Goal: Task Accomplishment & Management: Use online tool/utility

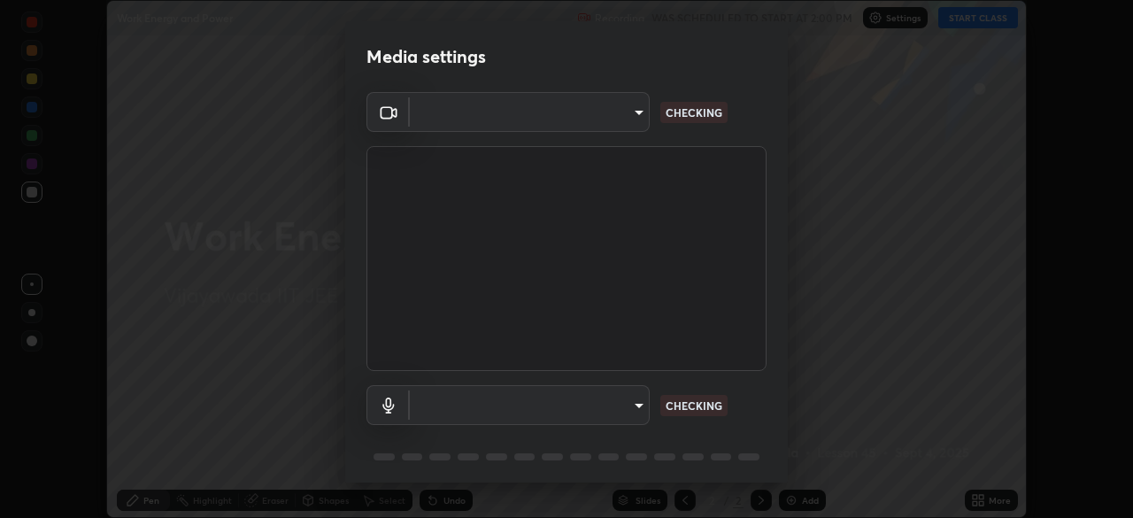
scroll to position [518, 1132]
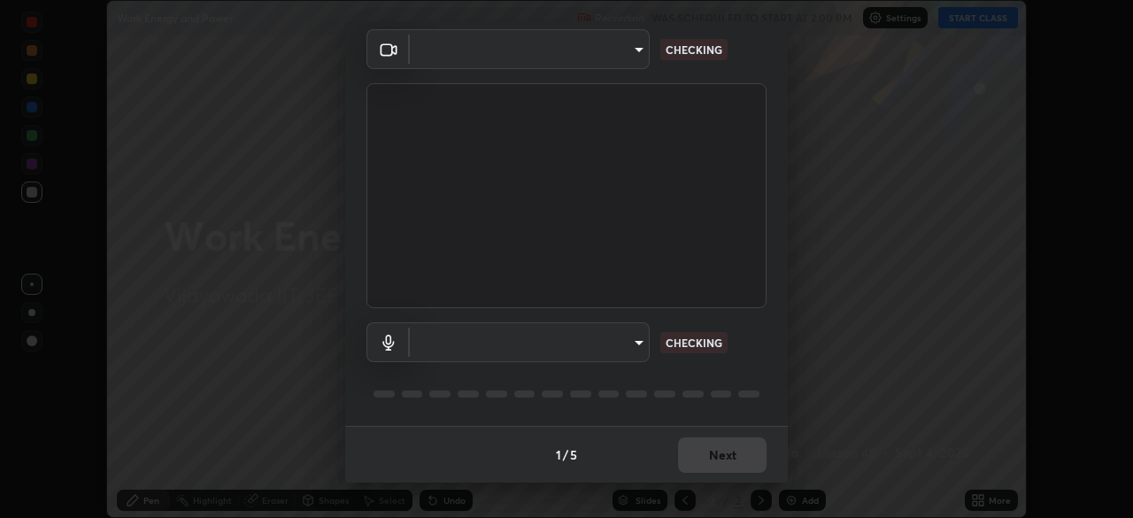
type input "d58fe3fcfc59e4750d52d9201d0ea35a07d3f0dad02a693c86db4369b3c93ba8"
type input "default"
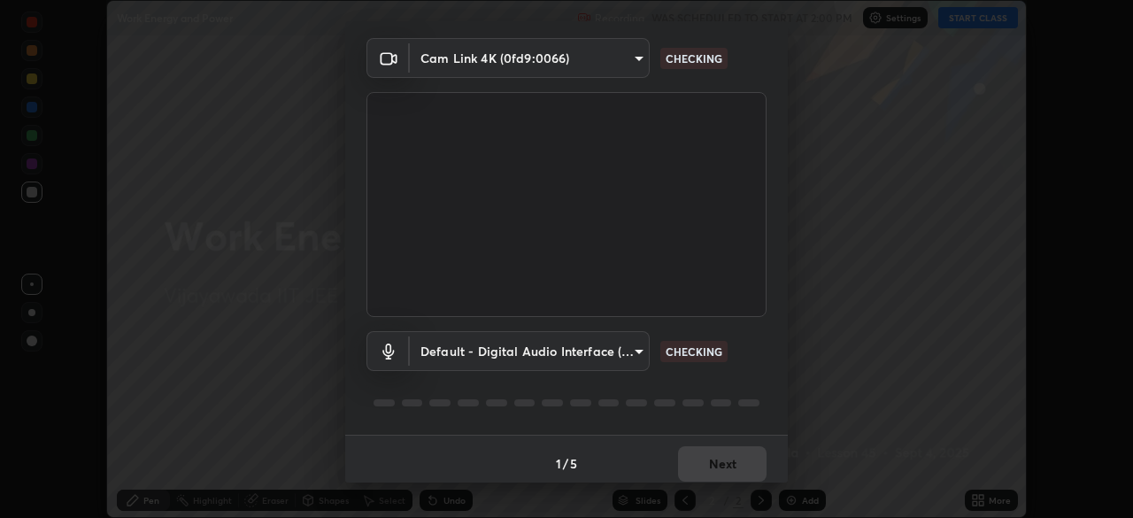
scroll to position [50, 0]
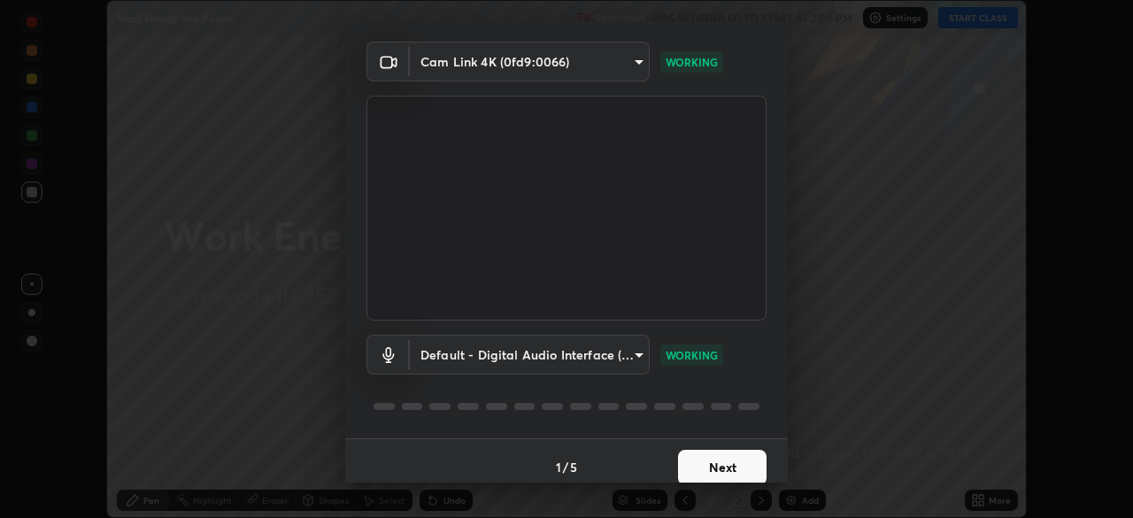
click at [745, 461] on button "Next" at bounding box center [722, 467] width 89 height 35
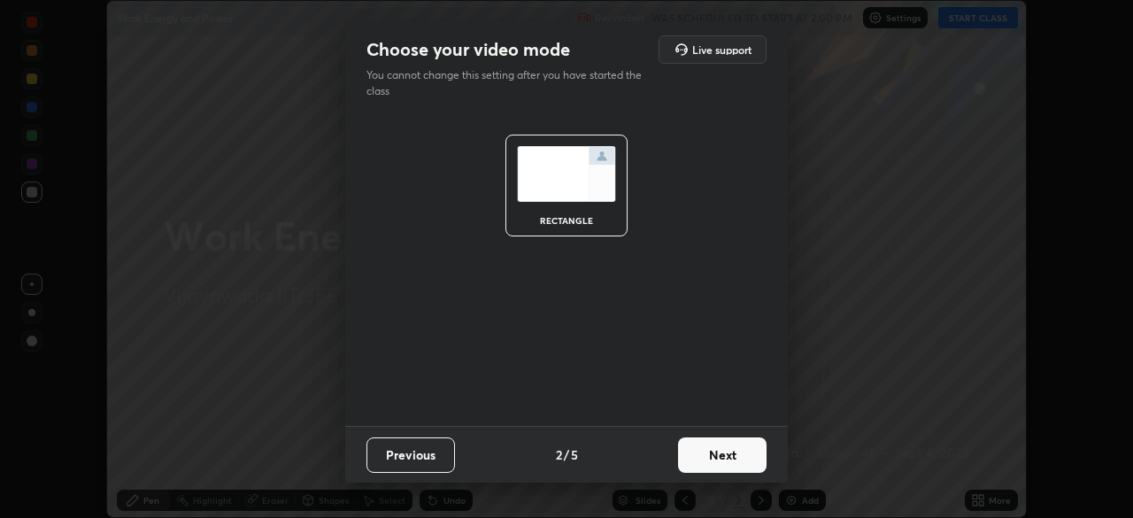
scroll to position [0, 0]
click at [745, 447] on button "Next" at bounding box center [722, 454] width 89 height 35
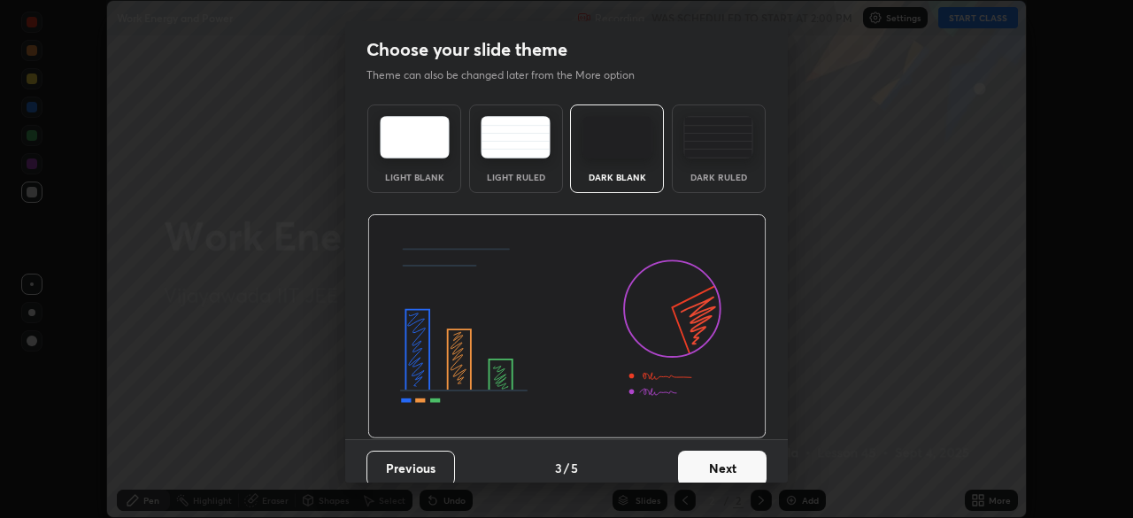
click at [737, 164] on div "Dark Ruled" at bounding box center [719, 148] width 94 height 89
click at [745, 462] on button "Next" at bounding box center [722, 468] width 89 height 35
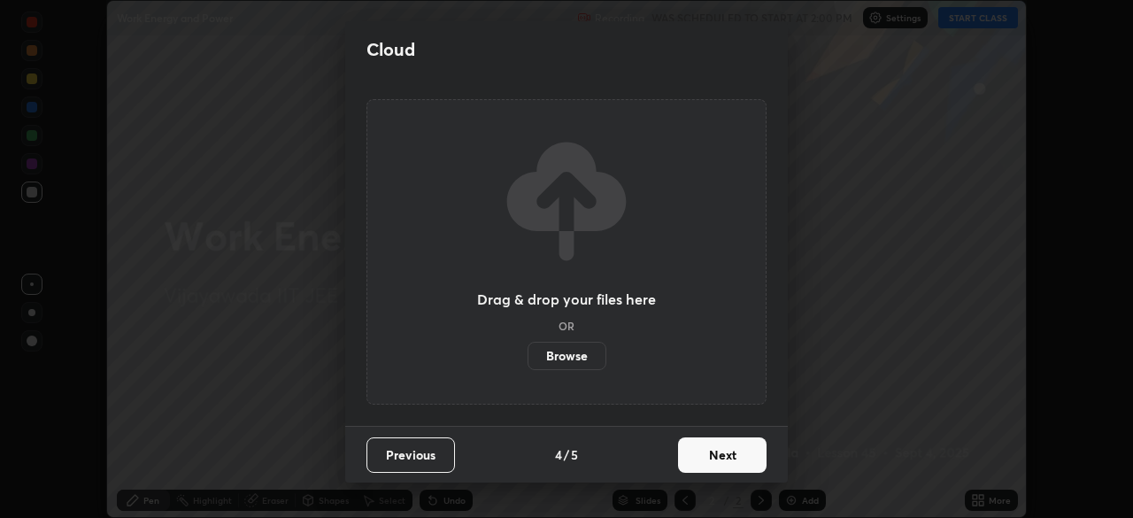
click at [749, 455] on button "Next" at bounding box center [722, 454] width 89 height 35
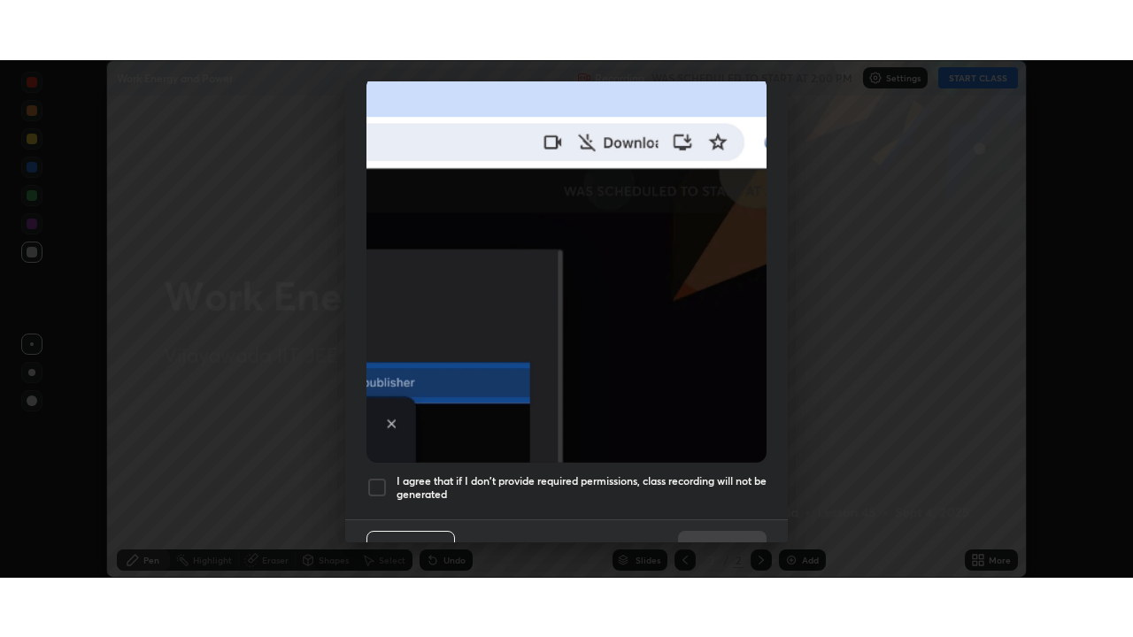
scroll to position [424, 0]
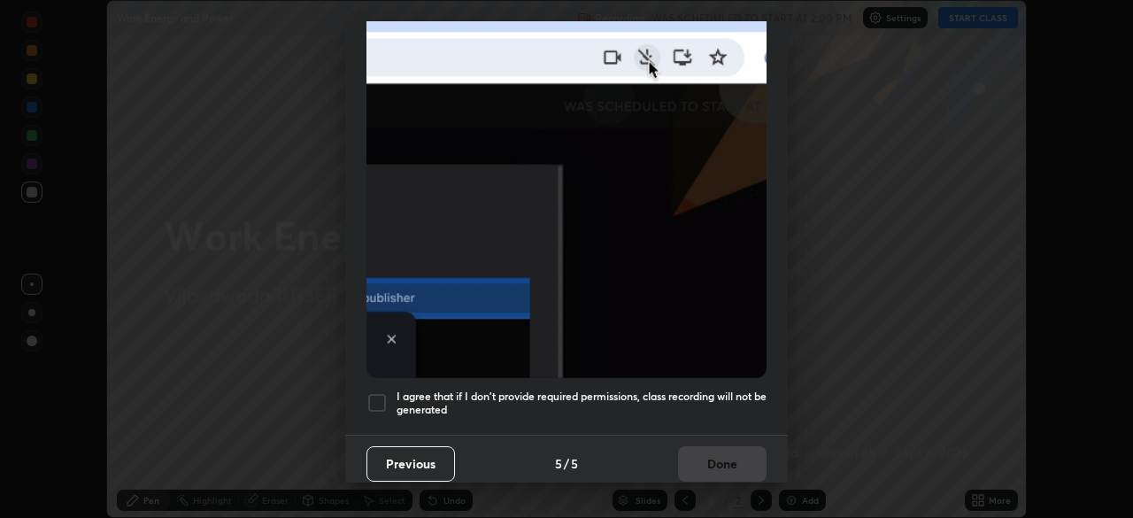
click at [384, 392] on div at bounding box center [377, 402] width 21 height 21
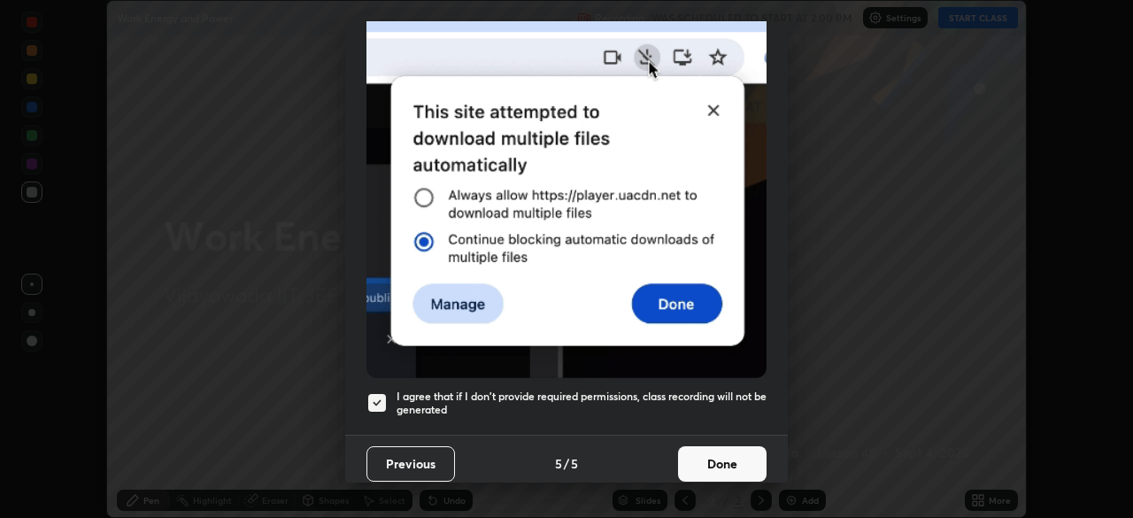
click at [730, 455] on button "Done" at bounding box center [722, 463] width 89 height 35
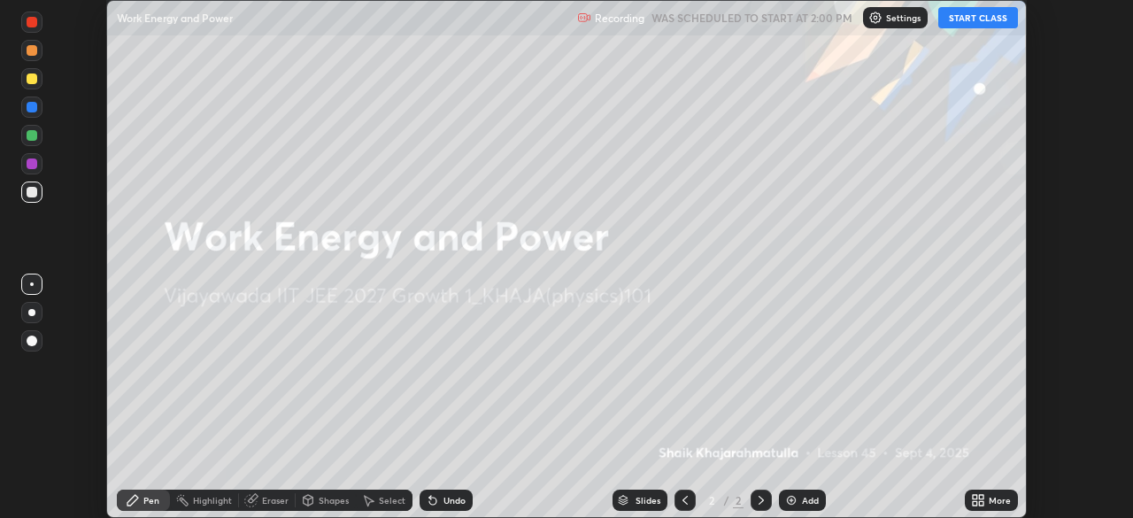
click at [988, 22] on button "START CLASS" at bounding box center [978, 17] width 80 height 21
click at [986, 501] on div "More" at bounding box center [991, 500] width 53 height 21
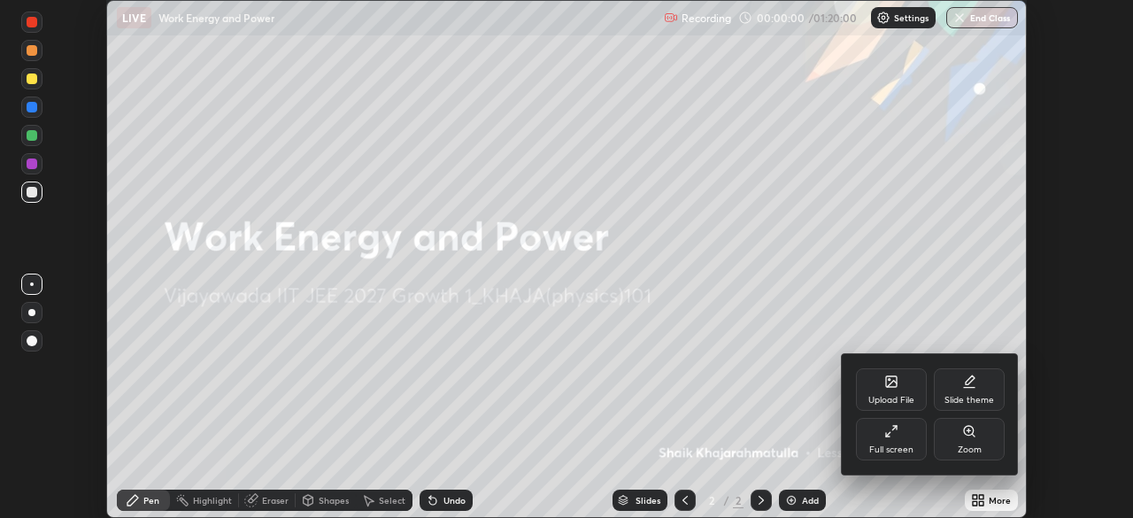
click at [903, 439] on div "Full screen" at bounding box center [891, 439] width 71 height 42
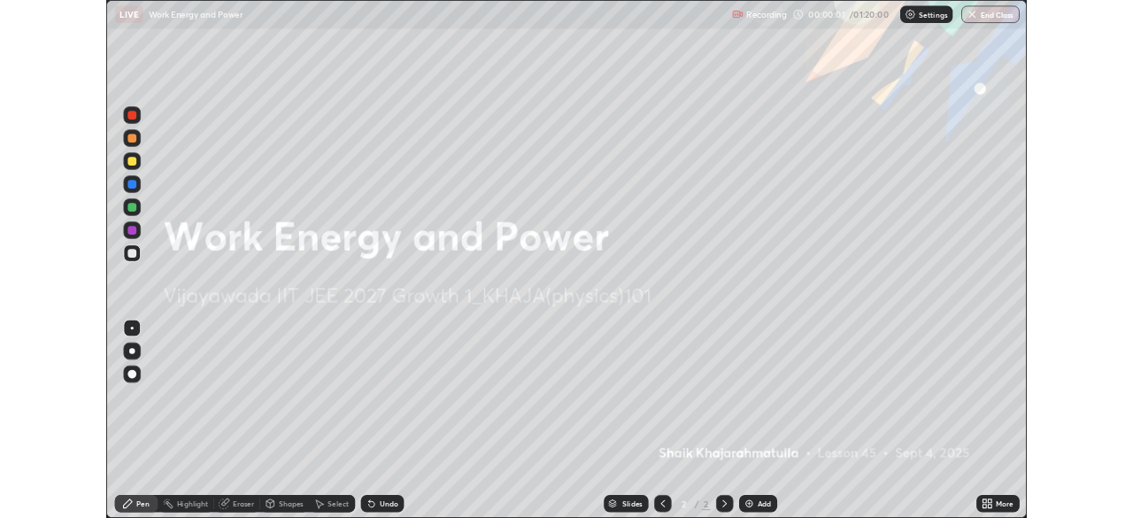
scroll to position [637, 1133]
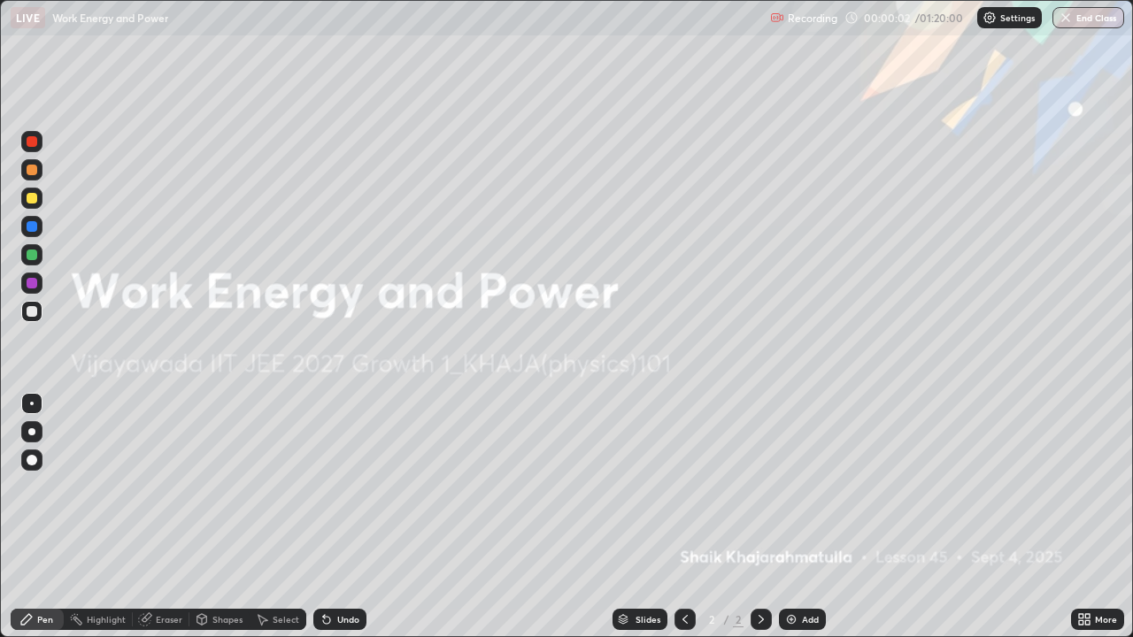
click at [802, 517] on div "Add" at bounding box center [810, 619] width 17 height 9
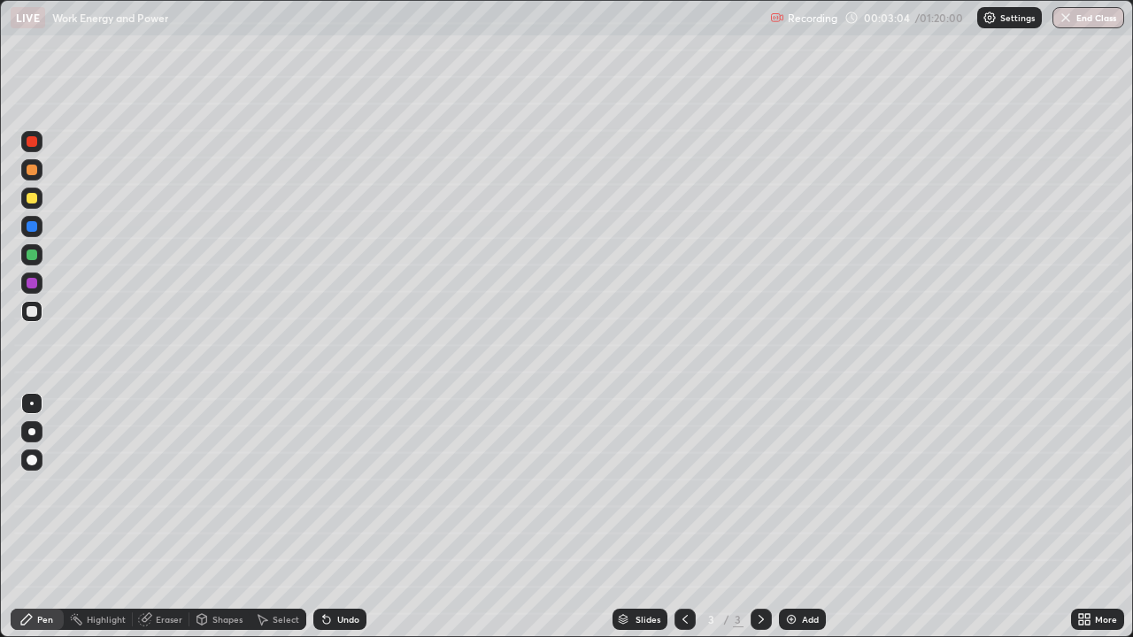
click at [332, 517] on div "Undo" at bounding box center [339, 619] width 53 height 21
click at [324, 517] on icon at bounding box center [326, 620] width 7 height 7
click at [328, 517] on icon at bounding box center [327, 620] width 14 height 14
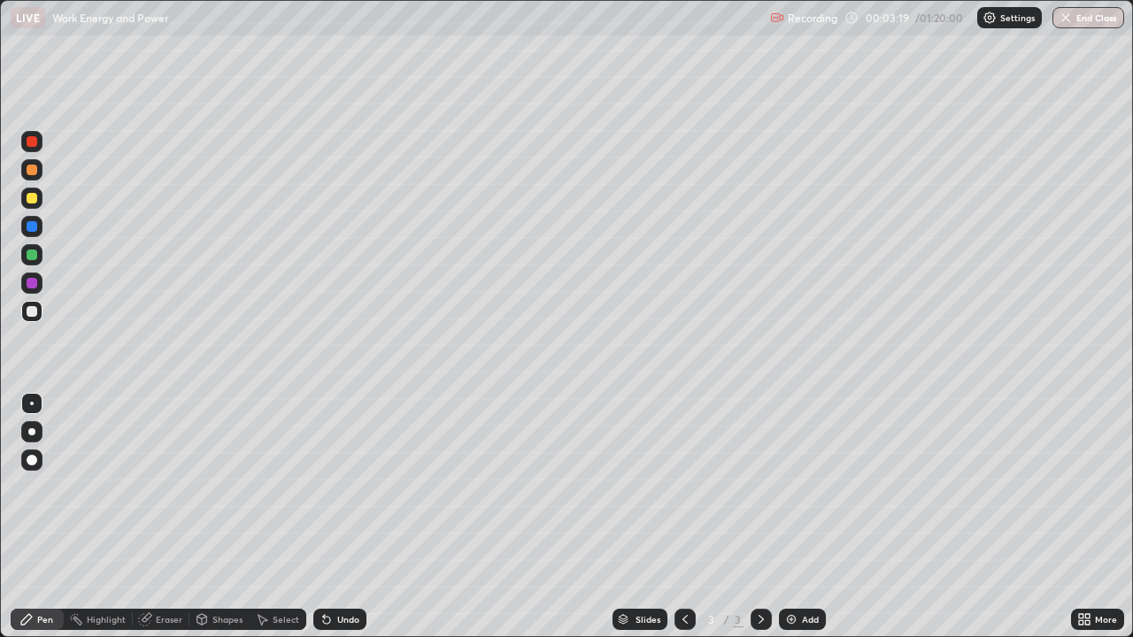
click at [337, 517] on div "Undo" at bounding box center [348, 619] width 22 height 9
click at [340, 517] on div "Undo" at bounding box center [348, 619] width 22 height 9
click at [333, 517] on div "Undo" at bounding box center [339, 619] width 53 height 21
click at [32, 198] on div at bounding box center [32, 198] width 11 height 11
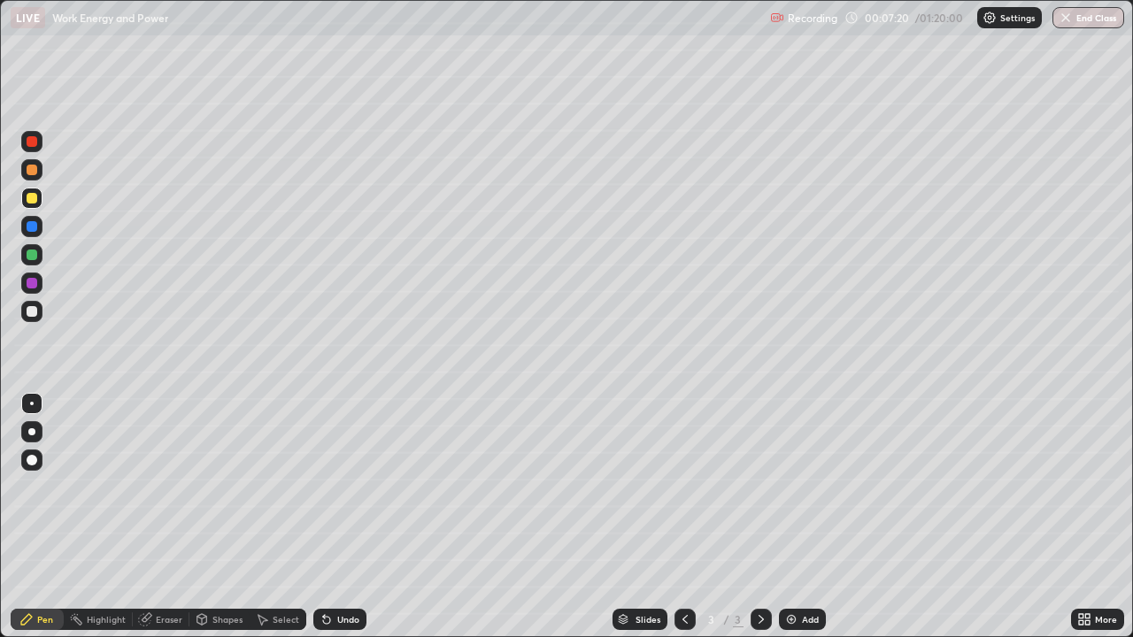
click at [328, 517] on icon at bounding box center [327, 620] width 14 height 14
click at [331, 517] on div "Undo" at bounding box center [339, 619] width 53 height 21
click at [336, 517] on div "Undo" at bounding box center [339, 619] width 53 height 21
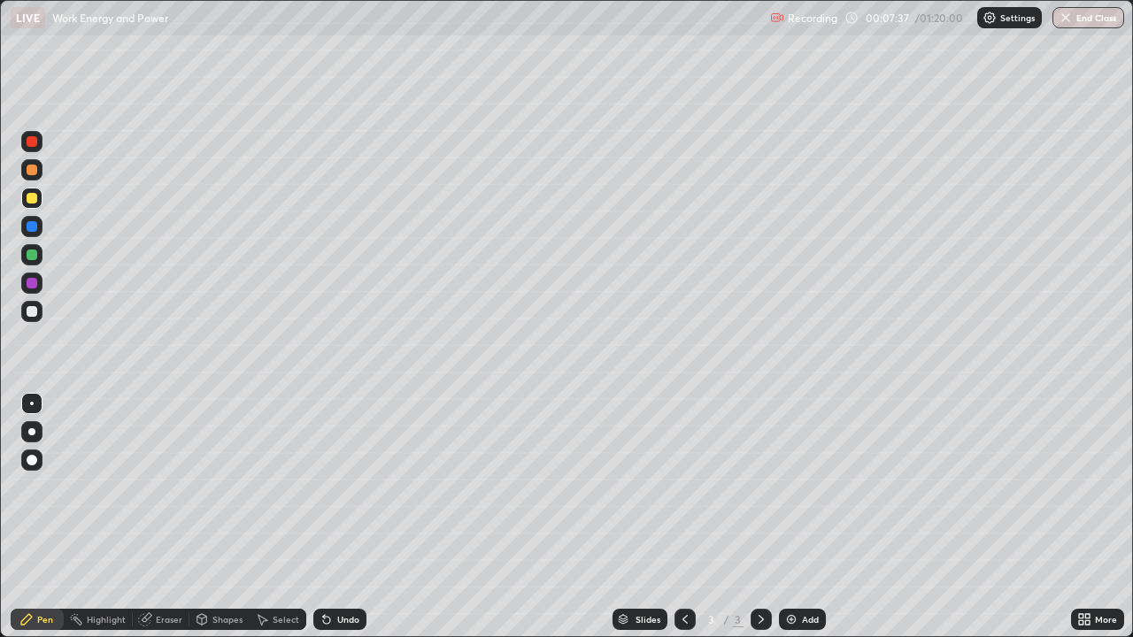
click at [331, 517] on div "Undo" at bounding box center [339, 619] width 53 height 21
click at [324, 517] on icon at bounding box center [326, 620] width 7 height 7
click at [31, 261] on div at bounding box center [31, 254] width 21 height 21
click at [339, 517] on div "Undo" at bounding box center [348, 619] width 22 height 9
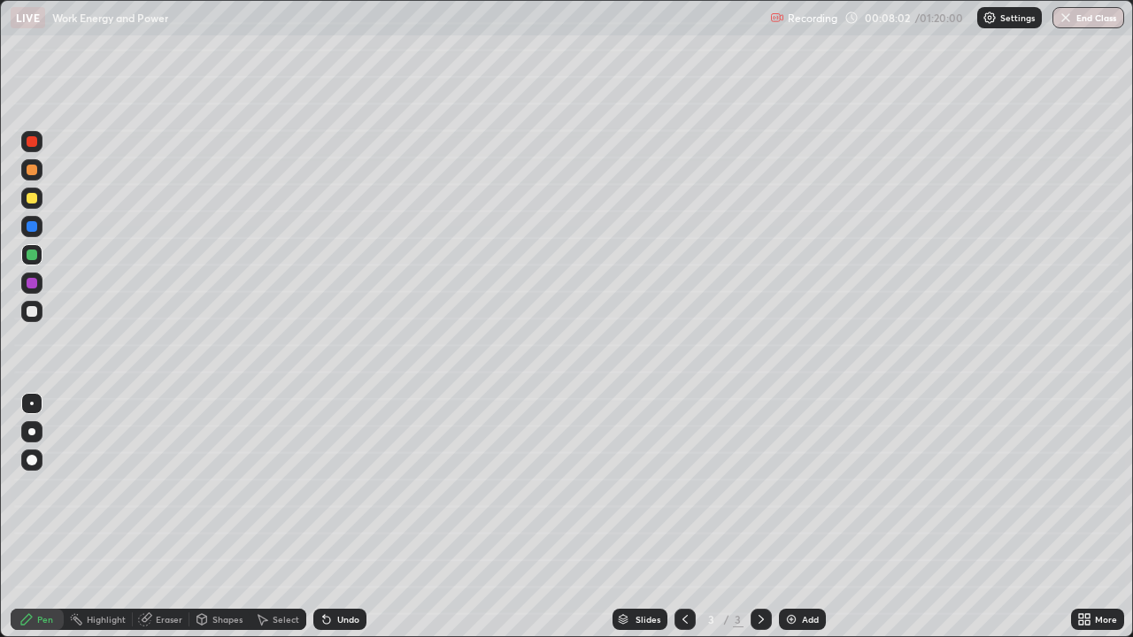
click at [339, 517] on div "Undo" at bounding box center [348, 619] width 22 height 9
click at [341, 517] on div "Undo" at bounding box center [348, 619] width 22 height 9
click at [32, 199] on div at bounding box center [32, 198] width 11 height 11
click at [99, 517] on div "Highlight" at bounding box center [98, 619] width 69 height 21
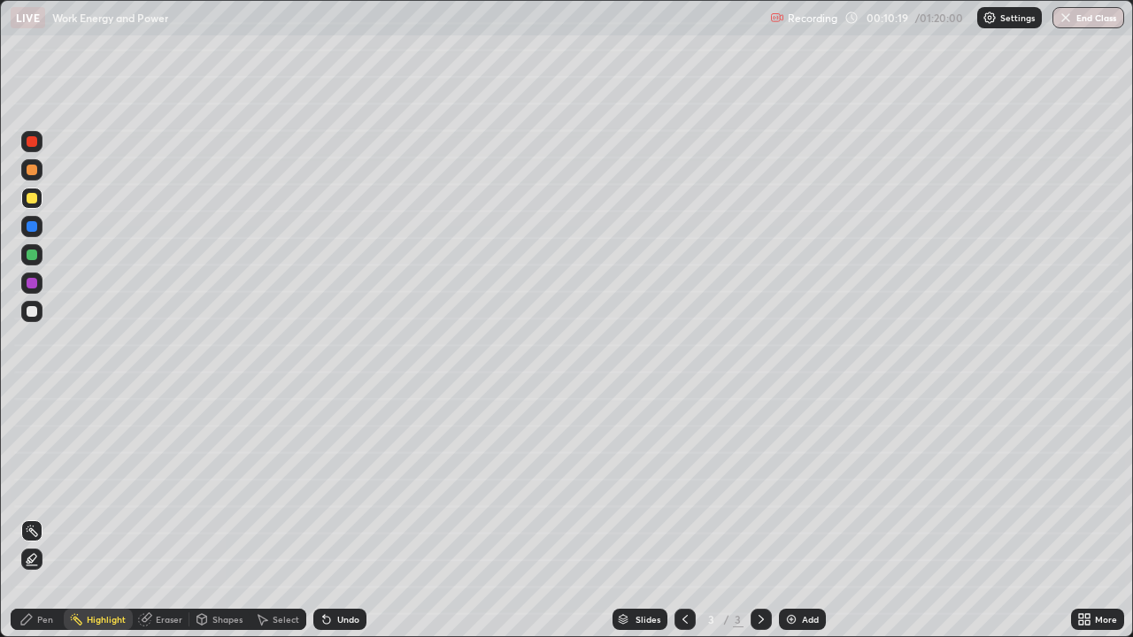
click at [152, 517] on div "Eraser" at bounding box center [161, 619] width 57 height 21
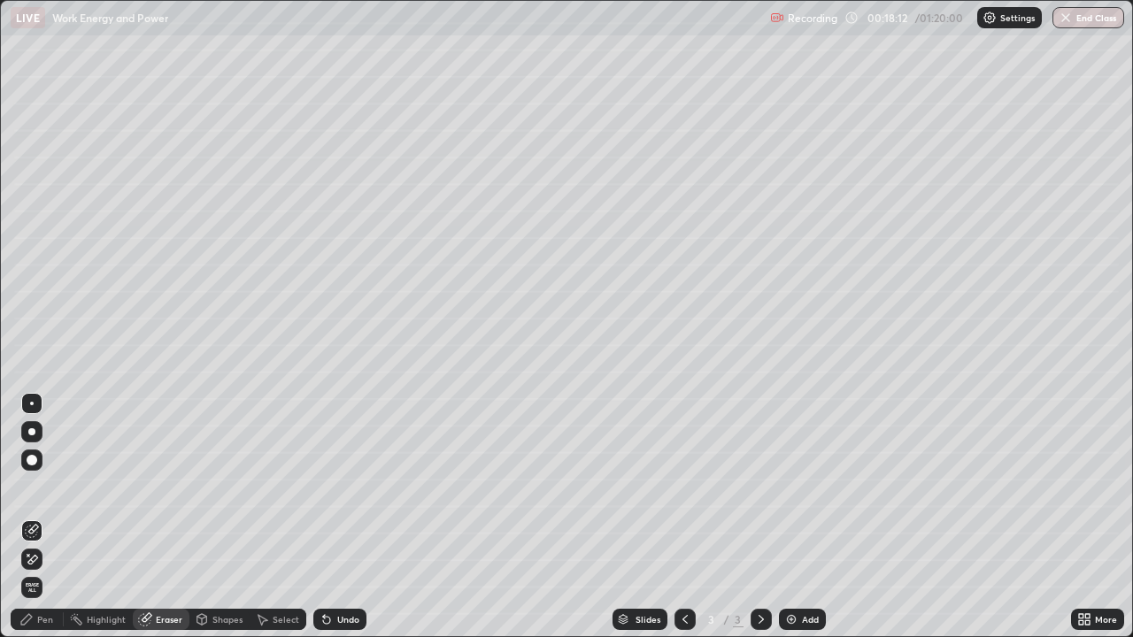
click at [790, 517] on img at bounding box center [791, 620] width 14 height 14
click at [45, 517] on div "Pen" at bounding box center [45, 619] width 16 height 9
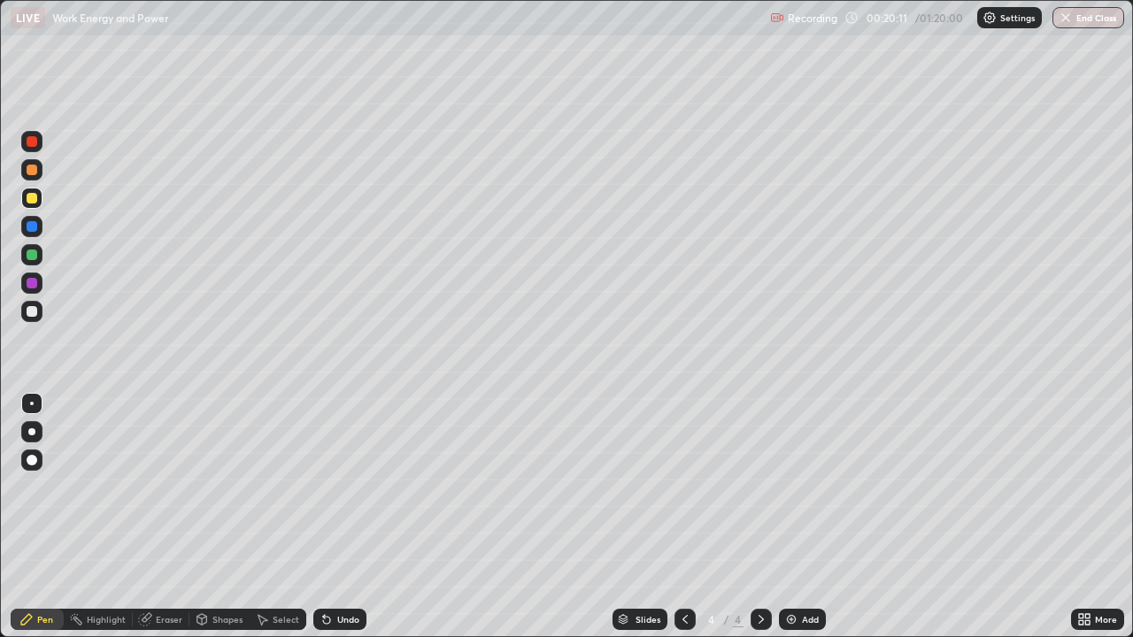
click at [61, 517] on div "Pen" at bounding box center [37, 619] width 53 height 21
click at [31, 251] on div at bounding box center [32, 255] width 11 height 11
click at [350, 517] on div "Undo" at bounding box center [348, 619] width 22 height 9
click at [32, 312] on div at bounding box center [32, 311] width 11 height 11
click at [329, 517] on icon at bounding box center [327, 620] width 14 height 14
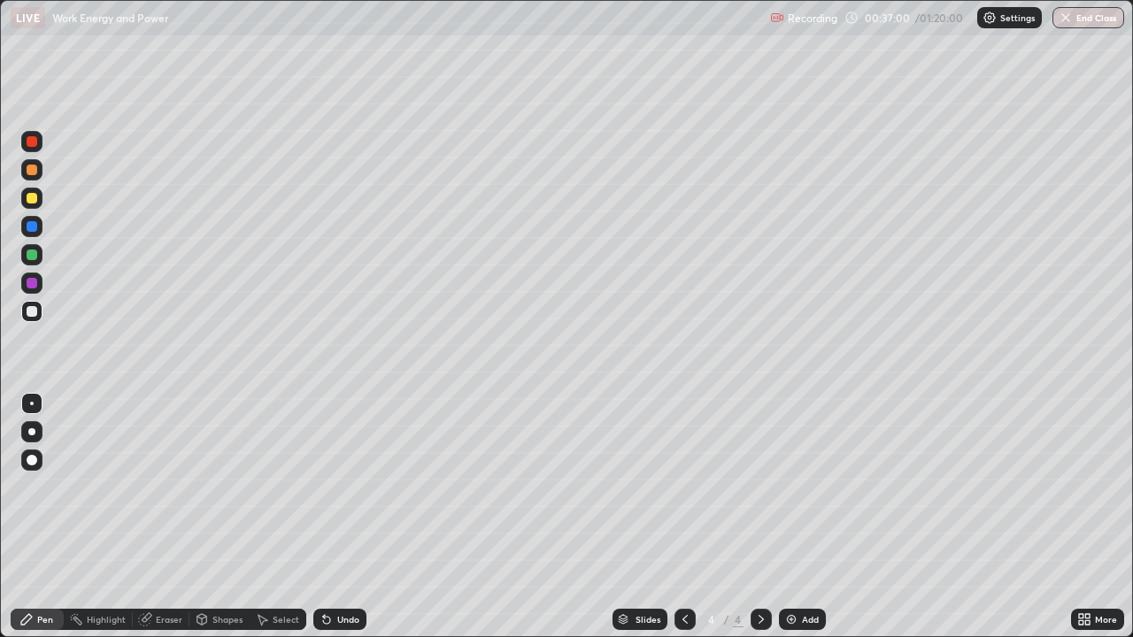
click at [801, 517] on div "Add" at bounding box center [802, 619] width 47 height 21
click at [28, 196] on div at bounding box center [32, 198] width 11 height 11
click at [40, 76] on div "Erase all" at bounding box center [32, 318] width 42 height 567
click at [50, 64] on div "Erase all" at bounding box center [32, 318] width 42 height 567
click at [40, 307] on div at bounding box center [31, 311] width 21 height 21
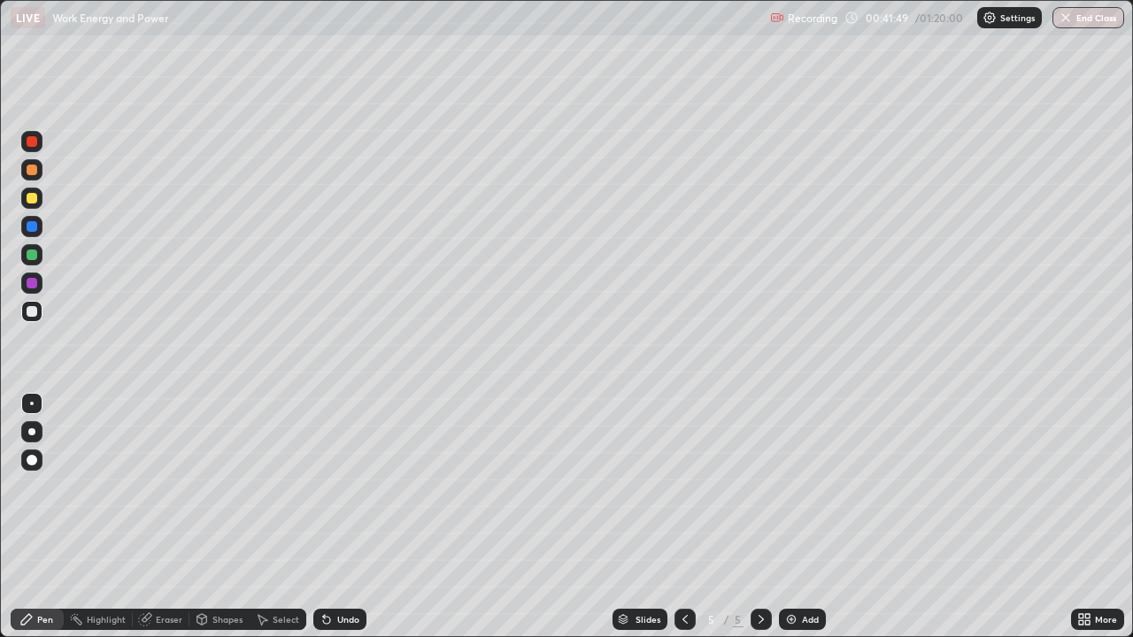
click at [31, 197] on div at bounding box center [32, 198] width 11 height 11
click at [340, 517] on div "Undo" at bounding box center [339, 619] width 53 height 21
click at [791, 517] on img at bounding box center [791, 620] width 14 height 14
click at [683, 517] on icon at bounding box center [685, 620] width 14 height 14
click at [758, 517] on icon at bounding box center [761, 620] width 14 height 14
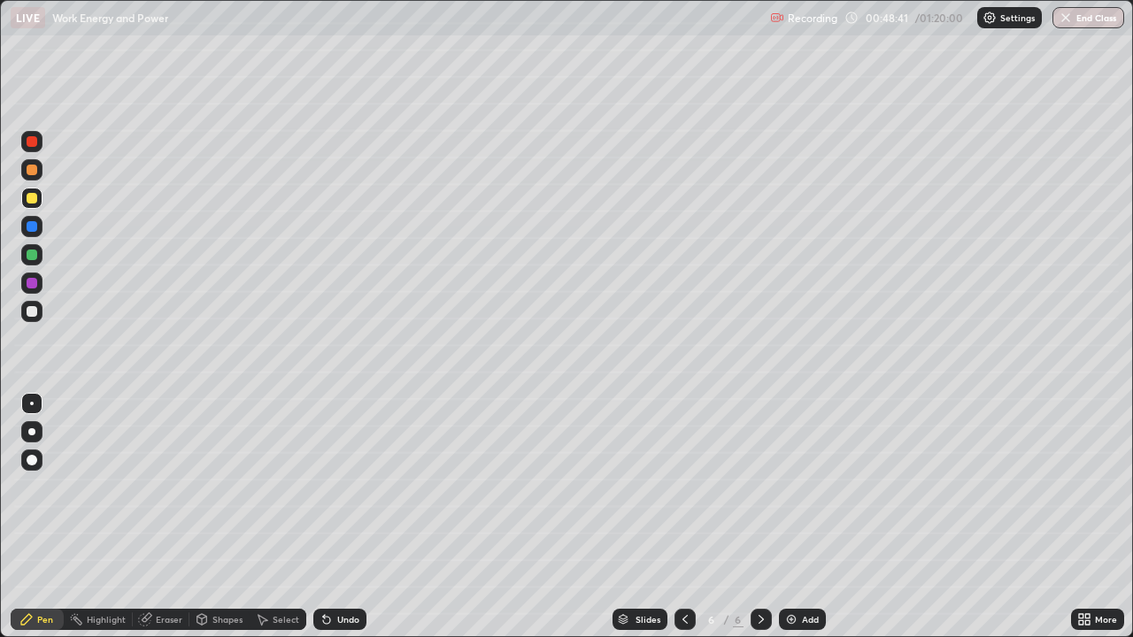
click at [33, 318] on div at bounding box center [31, 311] width 21 height 21
click at [334, 517] on div "Undo" at bounding box center [339, 619] width 53 height 21
click at [328, 517] on icon at bounding box center [326, 620] width 7 height 7
click at [327, 517] on icon at bounding box center [326, 620] width 7 height 7
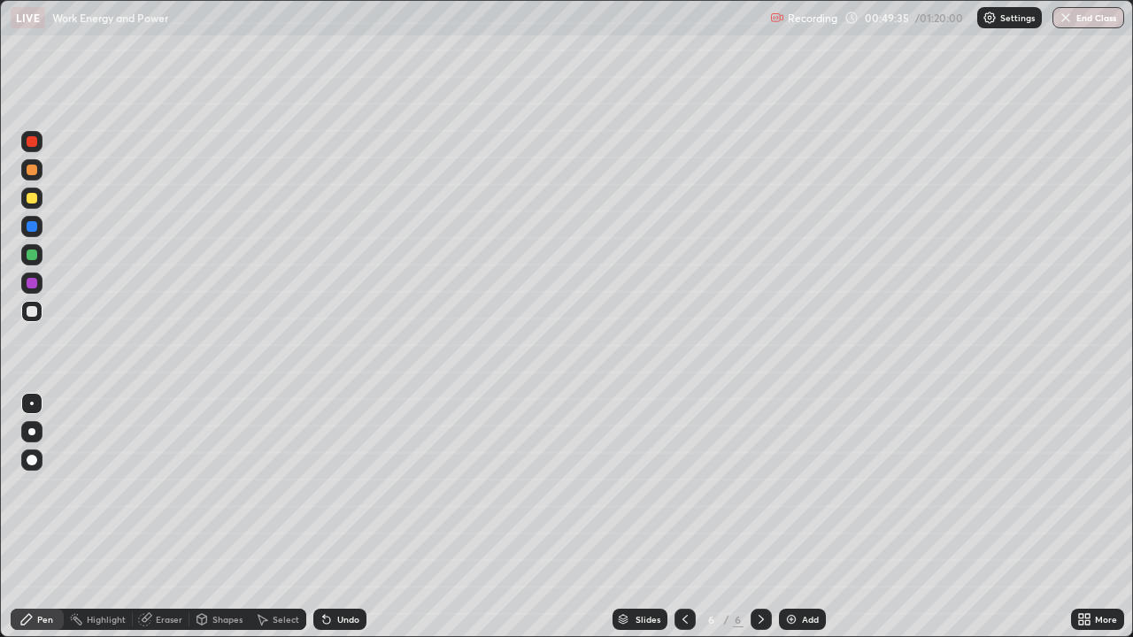
click at [330, 517] on icon at bounding box center [327, 620] width 14 height 14
click at [323, 517] on icon at bounding box center [324, 616] width 2 height 2
click at [362, 517] on div "Undo" at bounding box center [336, 619] width 60 height 35
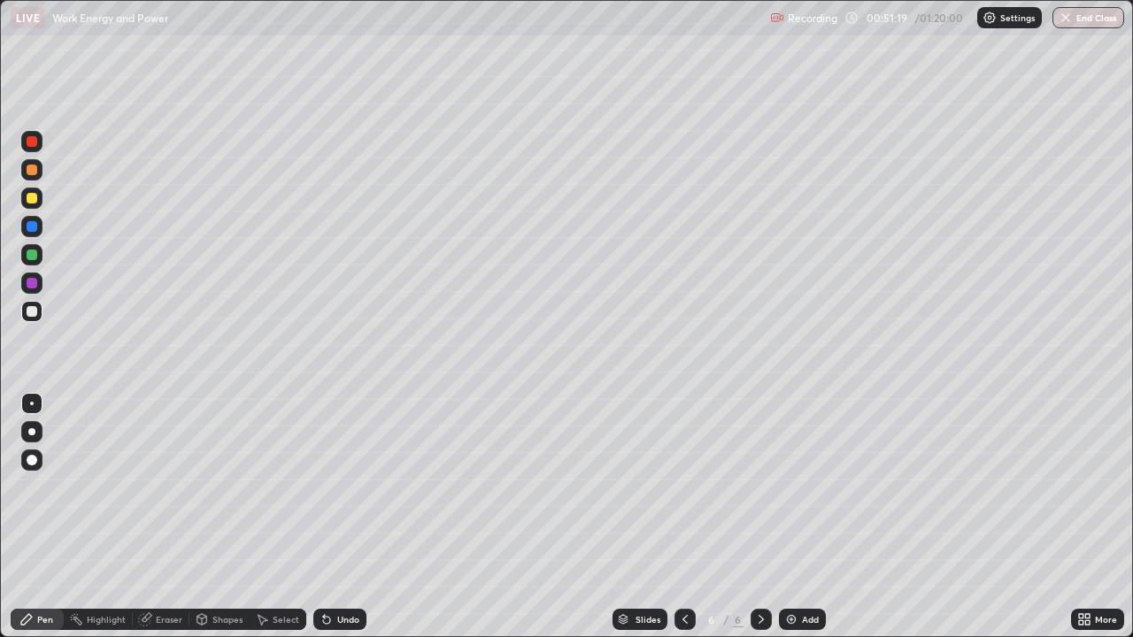
click at [807, 517] on div "Add" at bounding box center [802, 619] width 47 height 21
click at [35, 254] on div at bounding box center [32, 255] width 11 height 11
click at [342, 517] on div "Undo" at bounding box center [348, 619] width 22 height 9
click at [337, 517] on div "Undo" at bounding box center [339, 619] width 53 height 21
click at [32, 199] on div at bounding box center [32, 198] width 11 height 11
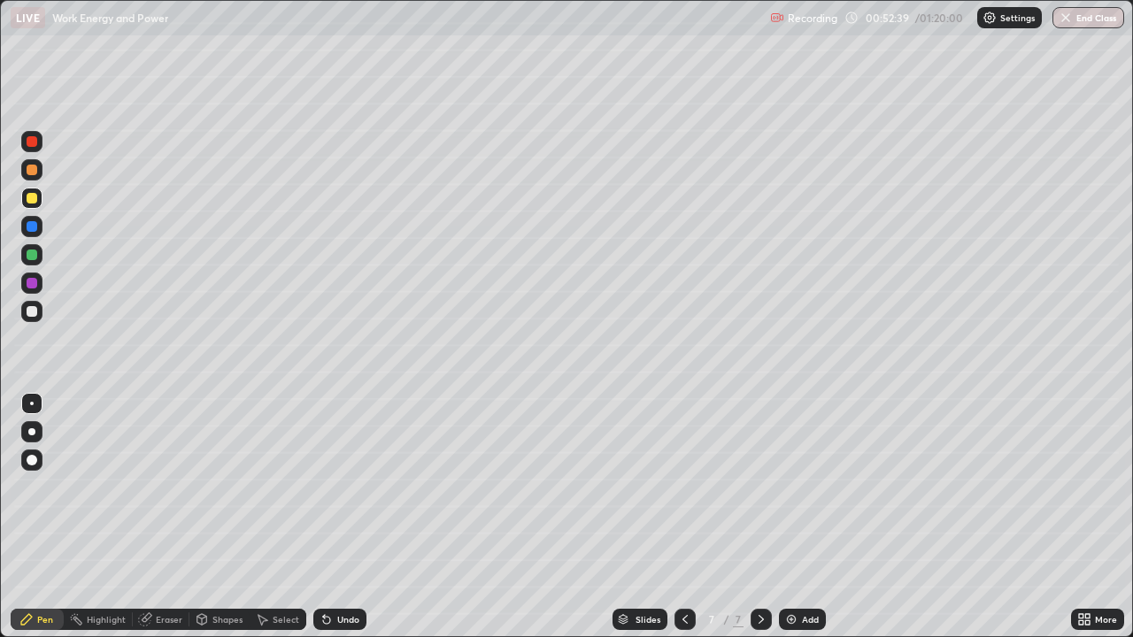
click at [35, 251] on div at bounding box center [32, 255] width 11 height 11
click at [328, 517] on icon at bounding box center [327, 620] width 14 height 14
click at [337, 517] on div "Undo" at bounding box center [348, 619] width 22 height 9
click at [332, 517] on div "Undo" at bounding box center [339, 619] width 53 height 21
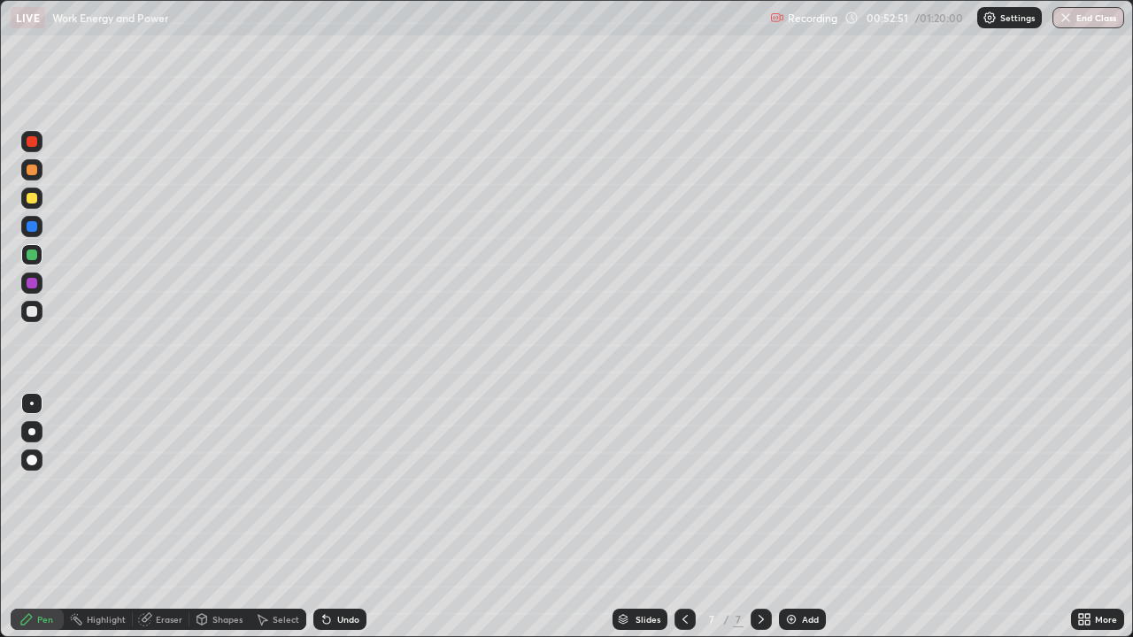
click at [329, 517] on icon at bounding box center [327, 620] width 14 height 14
click at [339, 517] on div "Undo" at bounding box center [348, 619] width 22 height 9
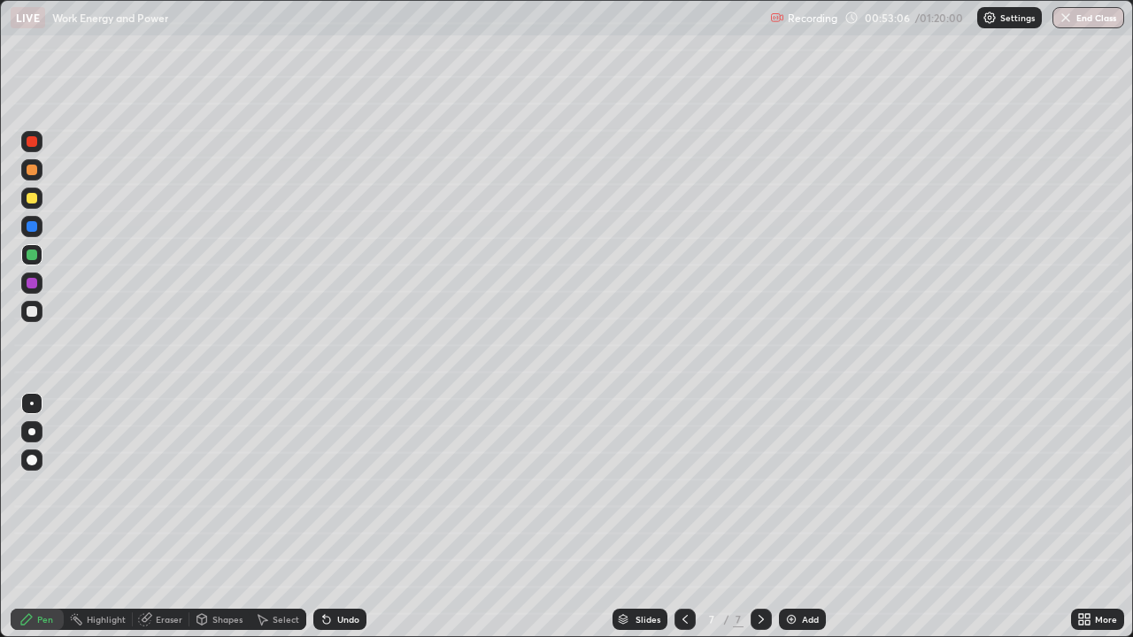
click at [338, 517] on div "Undo" at bounding box center [348, 619] width 22 height 9
click at [333, 517] on div "Undo" at bounding box center [339, 619] width 53 height 21
click at [330, 517] on icon at bounding box center [327, 620] width 14 height 14
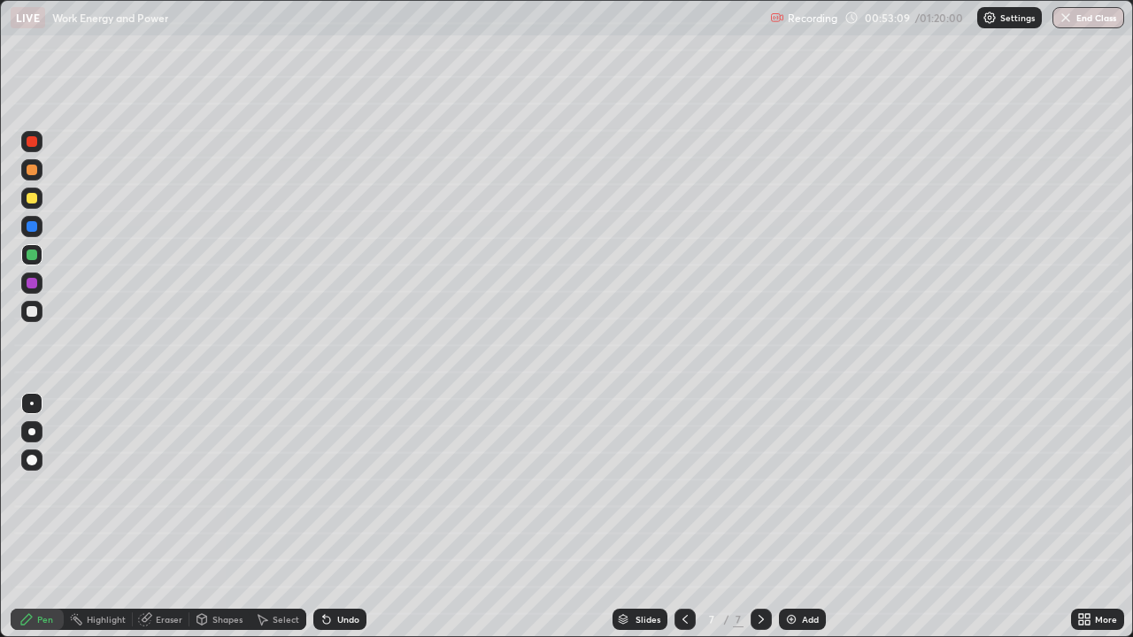
click at [342, 517] on div "Undo" at bounding box center [339, 619] width 53 height 21
click at [330, 517] on icon at bounding box center [327, 620] width 14 height 14
click at [29, 313] on div at bounding box center [32, 311] width 11 height 11
click at [791, 517] on img at bounding box center [791, 620] width 14 height 14
click at [1095, 517] on div "More" at bounding box center [1106, 619] width 22 height 9
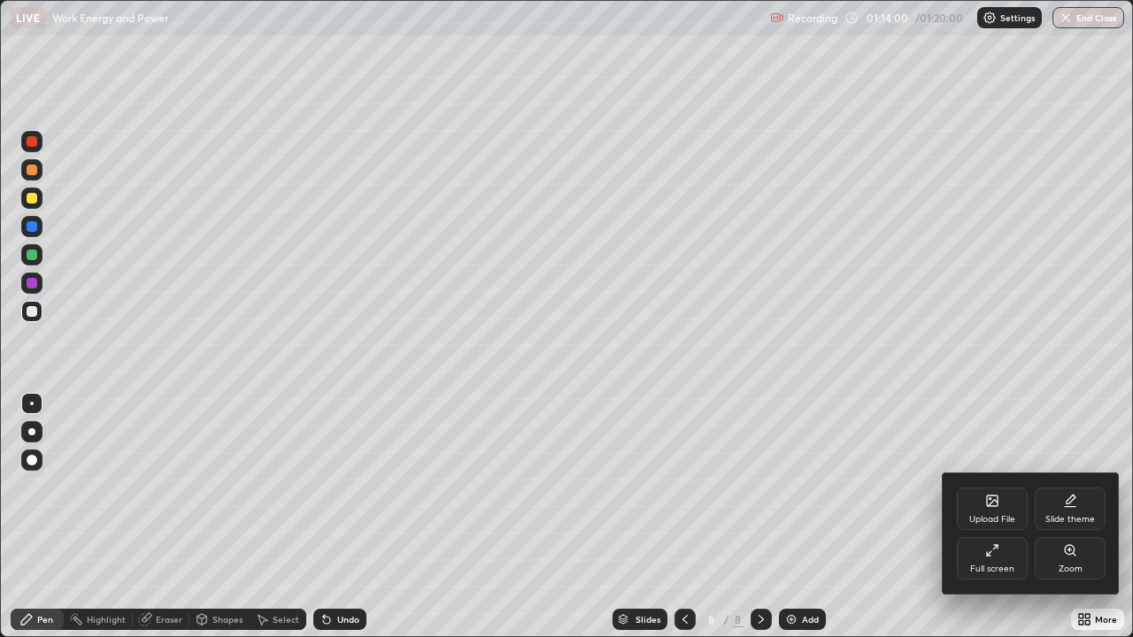
click at [1016, 517] on div "Full screen" at bounding box center [992, 558] width 71 height 42
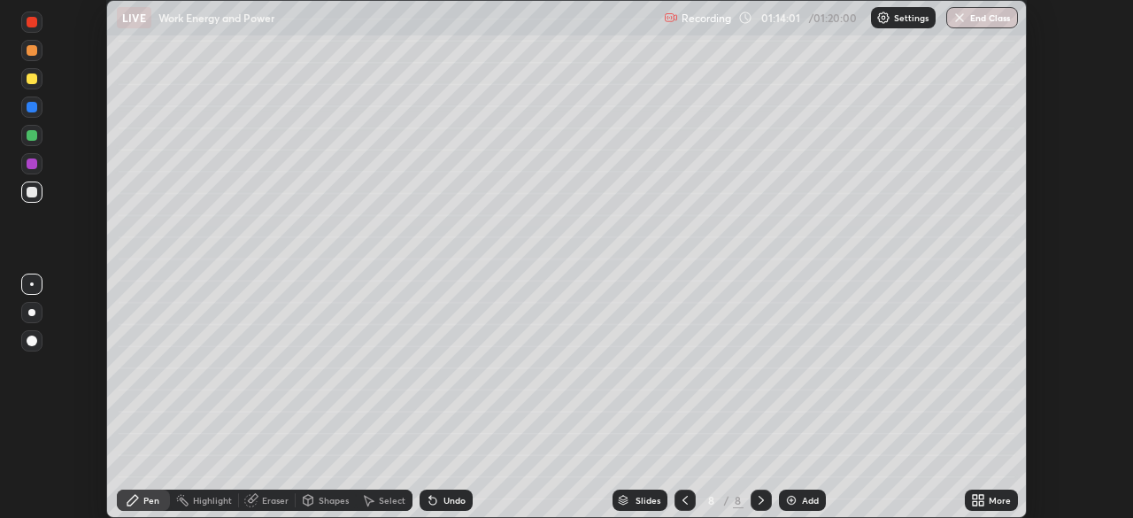
scroll to position [88014, 87398]
click at [976, 16] on button "End Class" at bounding box center [983, 17] width 70 height 21
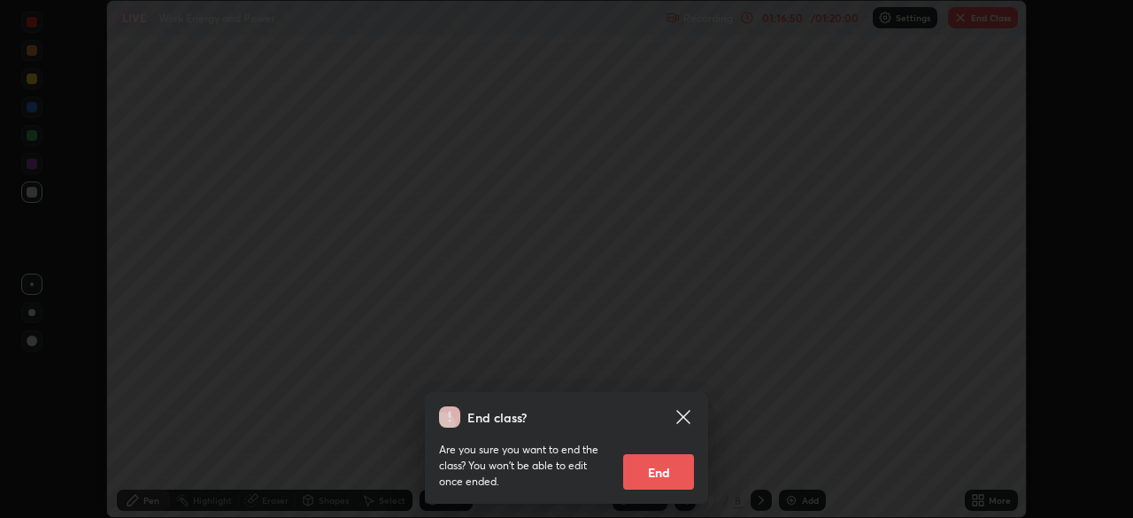
click at [672, 466] on button "End" at bounding box center [658, 471] width 71 height 35
